Goal: Task Accomplishment & Management: Use online tool/utility

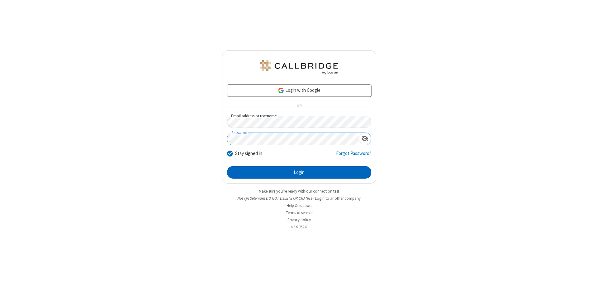
click at [299, 173] on button "Login" at bounding box center [299, 172] width 144 height 12
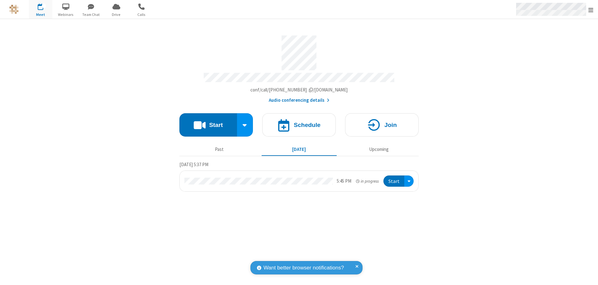
click at [591, 10] on span "Open menu" at bounding box center [591, 10] width 5 height 6
click at [116, 14] on span "Drive" at bounding box center [116, 15] width 23 height 6
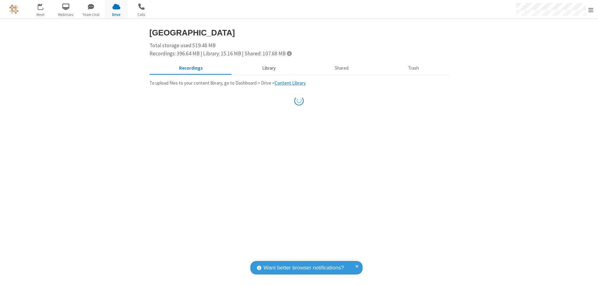
click at [268, 68] on button "Library" at bounding box center [269, 69] width 73 height 12
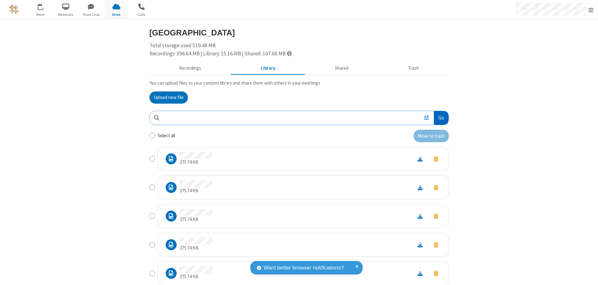
click at [439, 118] on button "Go" at bounding box center [441, 118] width 14 height 14
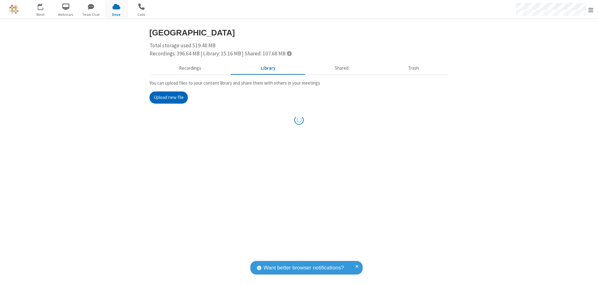
click at [166, 98] on button "Upload new file" at bounding box center [169, 98] width 38 height 12
